Goal: Find specific page/section: Find specific page/section

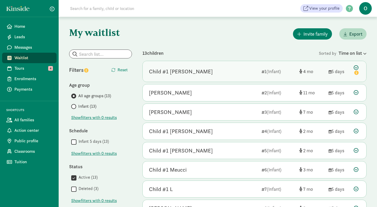
click at [178, 71] on div "Child #1 [PERSON_NAME]" at bounding box center [181, 71] width 64 height 8
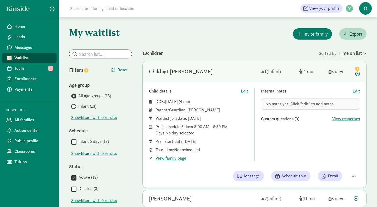
click at [181, 72] on div "Child #1 Edmonds" at bounding box center [181, 71] width 64 height 8
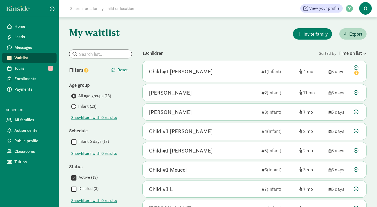
click at [195, 44] on div "My waitlist Invite family Export Show filters Filters Reset Age group All age g…" at bounding box center [218, 175] width 318 height 317
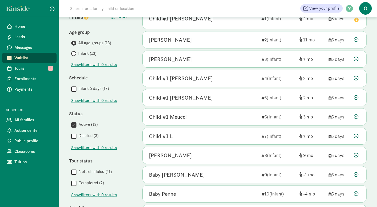
scroll to position [65, 0]
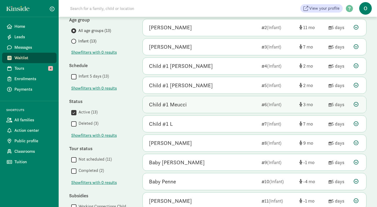
click at [183, 106] on div "Child #1 Meucci" at bounding box center [168, 104] width 38 height 8
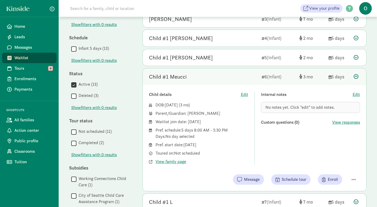
scroll to position [95, 0]
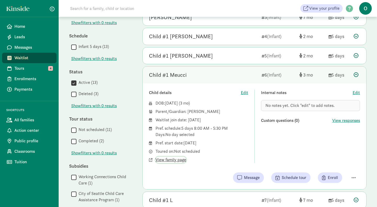
click at [178, 160] on span "View family page" at bounding box center [171, 160] width 31 height 6
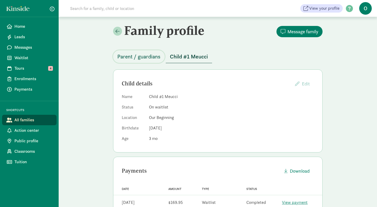
click at [129, 56] on span "Parent / guardians" at bounding box center [138, 56] width 43 height 8
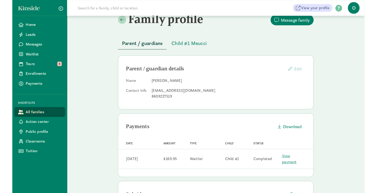
scroll to position [12, 0]
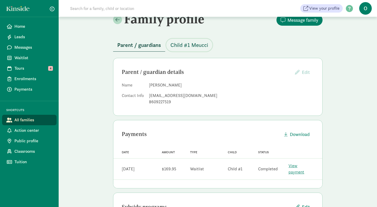
click at [184, 46] on span "Child #1 Meucci" at bounding box center [189, 45] width 38 height 8
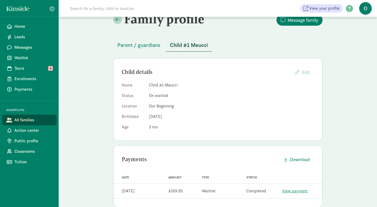
click at [93, 109] on div "Family profile Message family Parent / guardians Child #1 Meucci Child details …" at bounding box center [218, 170] width 318 height 331
click at [174, 86] on dd "Child #1 Meucci" at bounding box center [231, 85] width 165 height 6
copy dd "Meucci"
